Goal: Check status: Check status

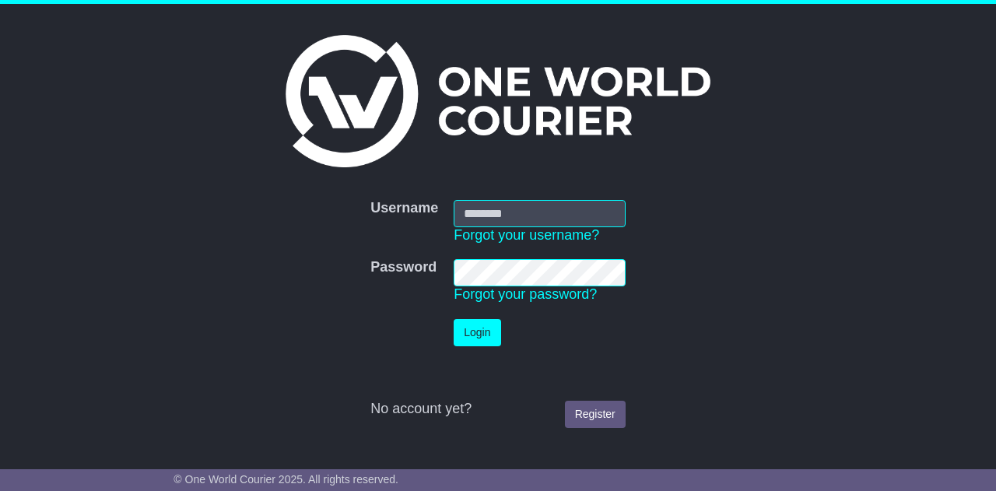
click at [515, 209] on input "Username" at bounding box center [540, 213] width 172 height 27
type input "**********"
click at [469, 339] on button "Login" at bounding box center [477, 332] width 47 height 27
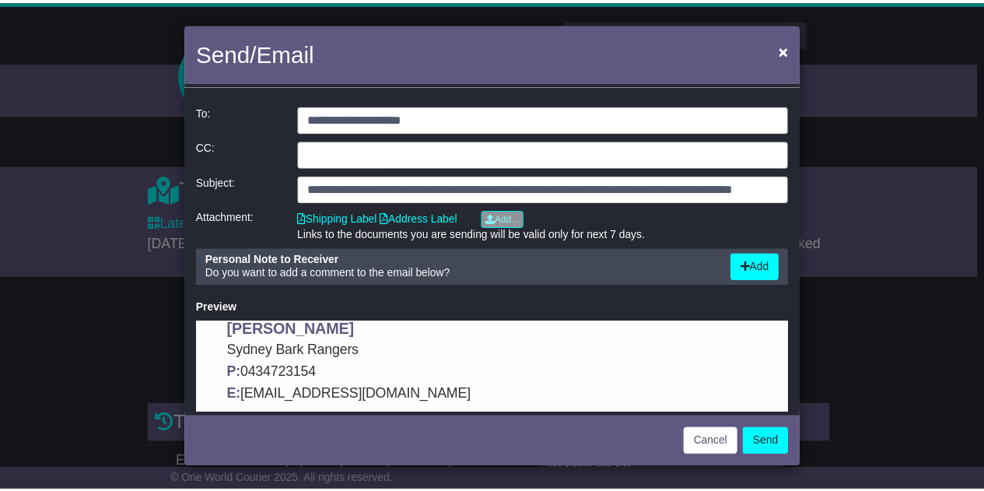
scroll to position [39, 0]
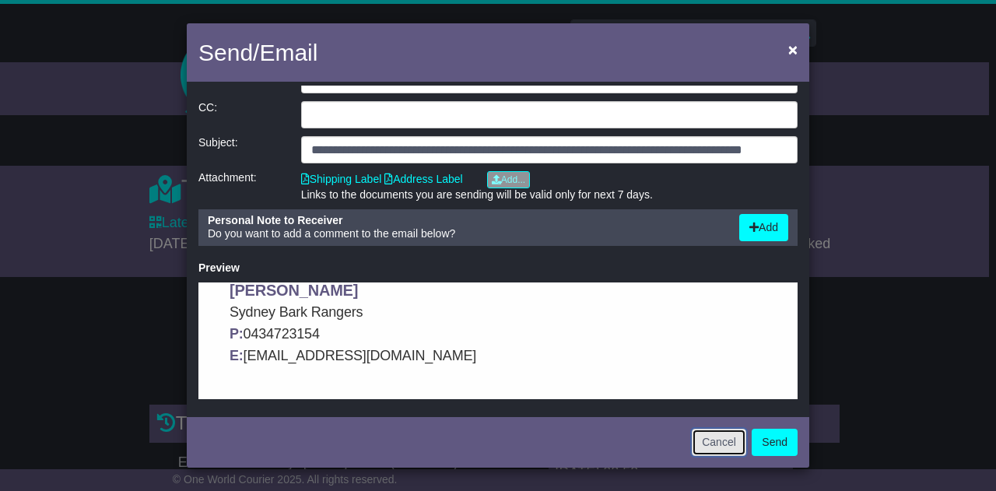
click at [714, 441] on button "Cancel" at bounding box center [719, 442] width 54 height 27
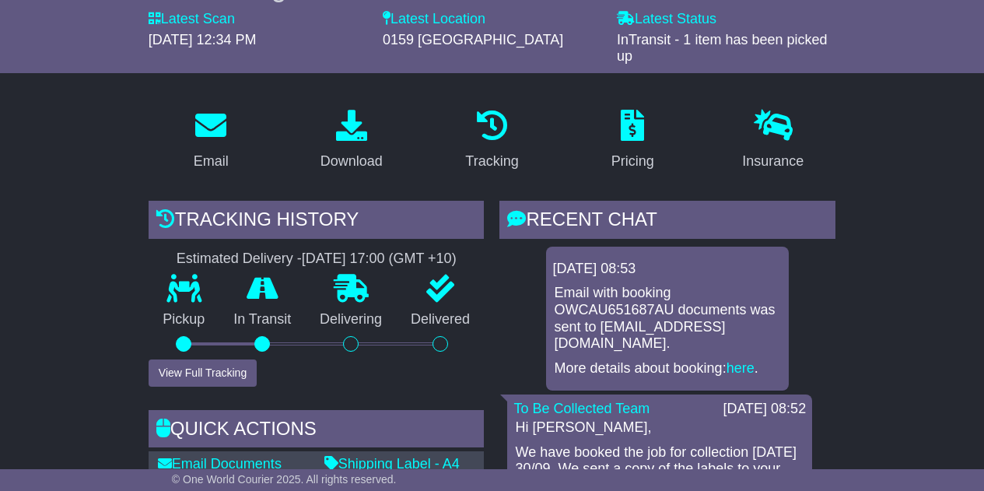
scroll to position [216, 0]
